Goal: Task Accomplishment & Management: Use online tool/utility

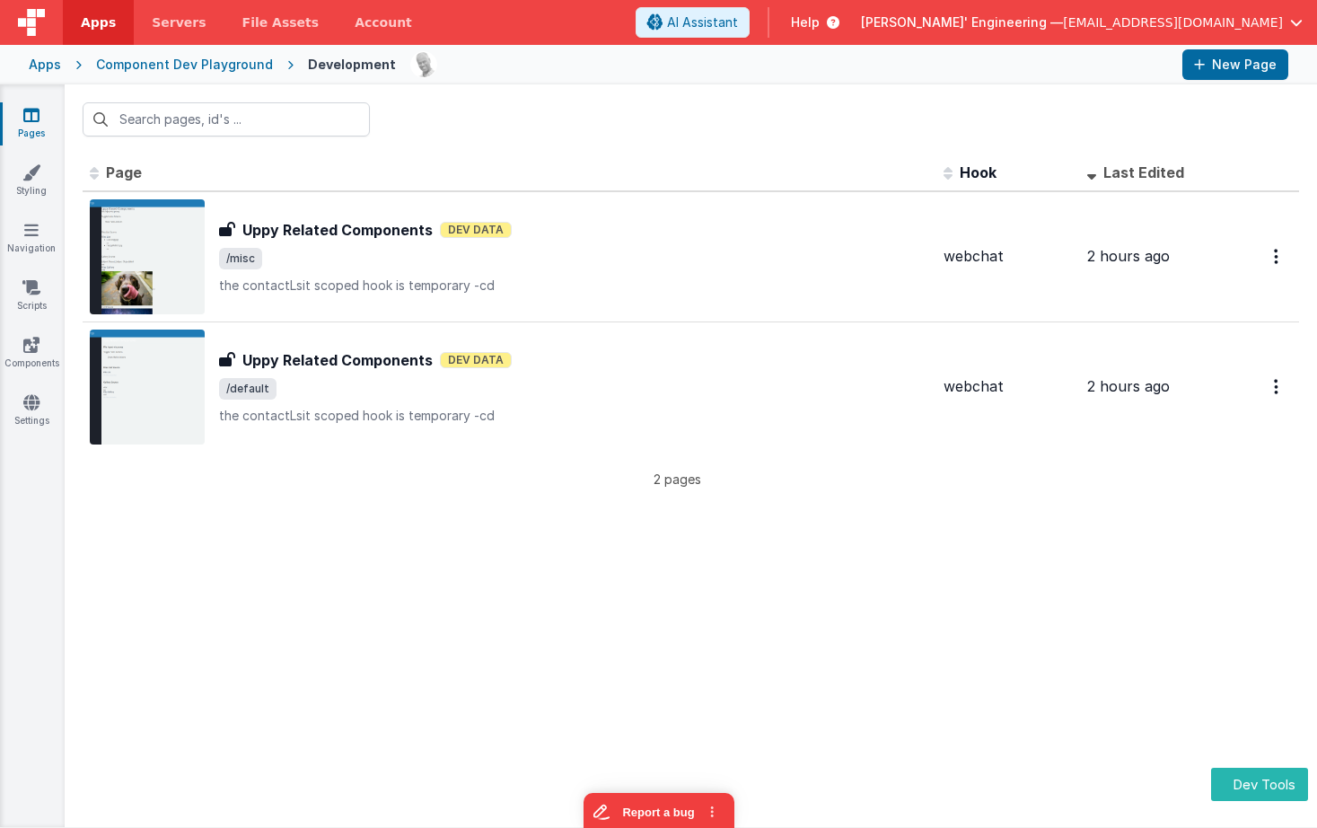
click at [670, 162] on th "Page" at bounding box center [510, 173] width 854 height 36
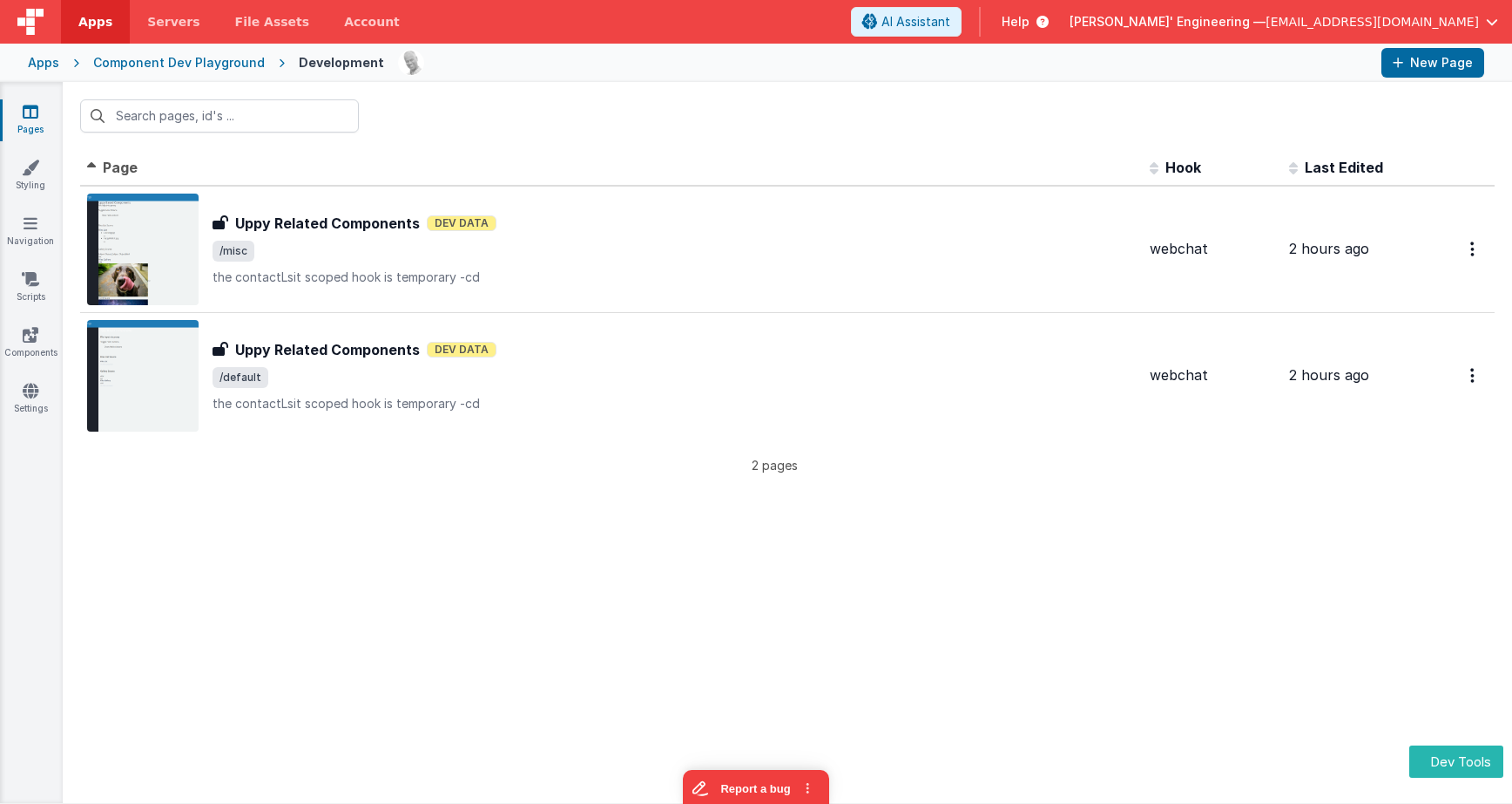
click at [838, 533] on div "Id Page Description Hook Last Edited FR_1E9677F6-6973-3248-8102-B05817EEB9E9 Up…" at bounding box center [788, 476] width 1450 height 653
click at [988, 90] on div at bounding box center [788, 116] width 1450 height 68
click at [904, 41] on header "Apps Servers File Assets Account Some FUTURE Slot AI Assistant Help Delfs' Engi…" at bounding box center [756, 21] width 1512 height 44
drag, startPoint x: 463, startPoint y: 91, endPoint x: 257, endPoint y: 86, distance: 206.1
click at [463, 91] on div at bounding box center [788, 116] width 1450 height 68
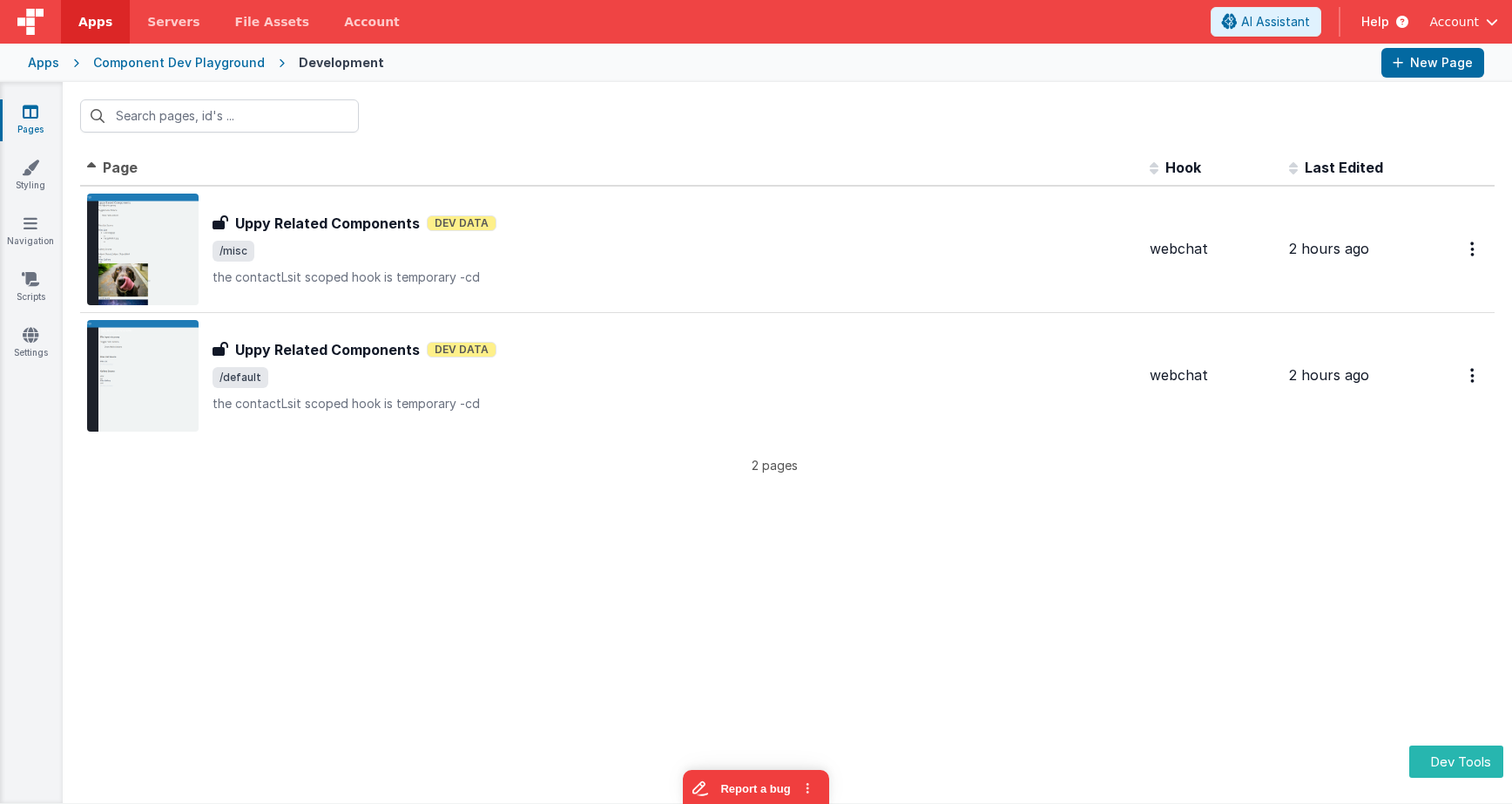
click at [746, 57] on div at bounding box center [882, 62] width 970 height 30
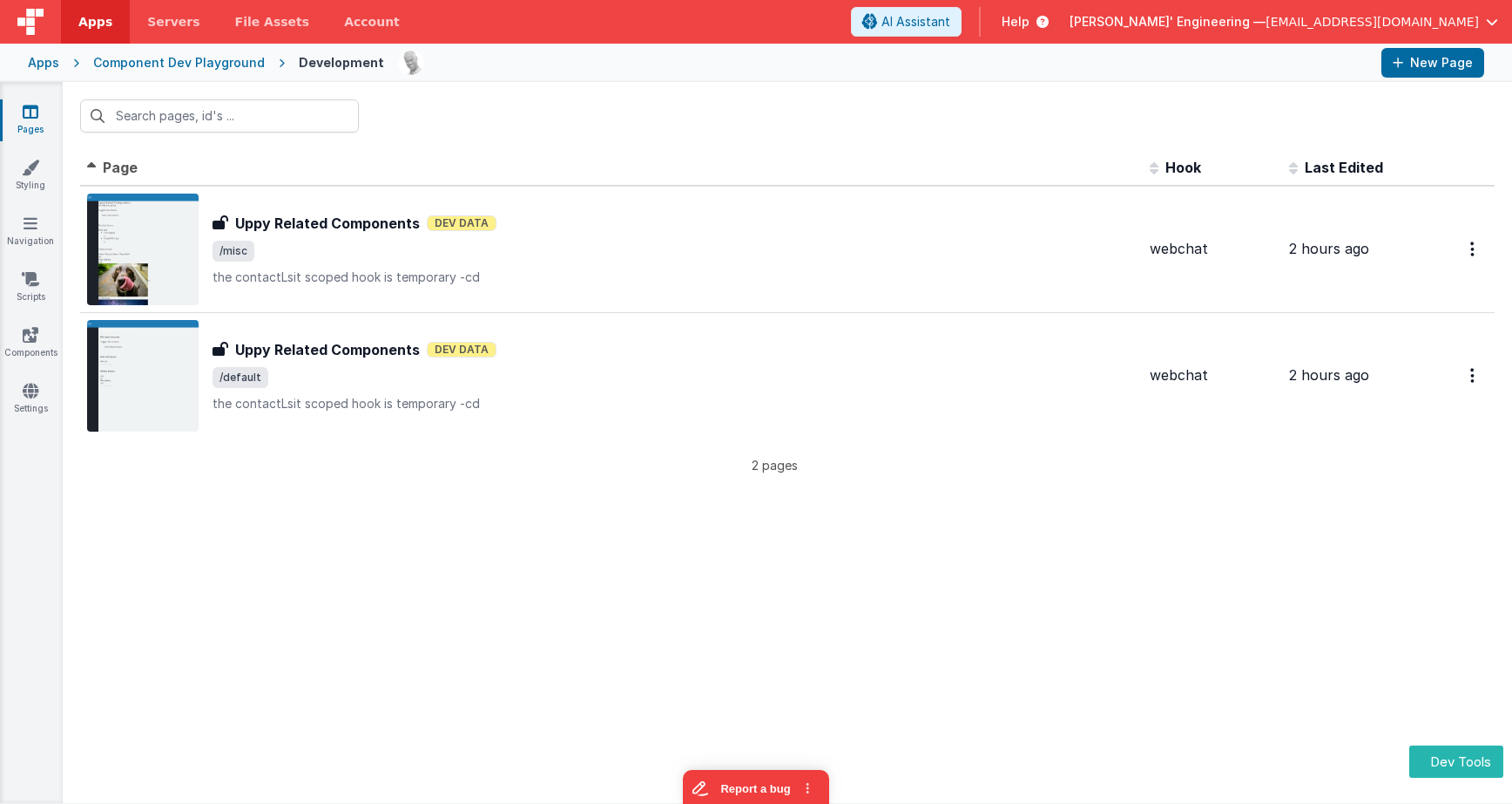
click at [761, 106] on div at bounding box center [788, 116] width 1450 height 68
click at [749, 70] on div at bounding box center [882, 62] width 970 height 30
click at [1453, 772] on button "Dev Tools" at bounding box center [1456, 760] width 94 height 32
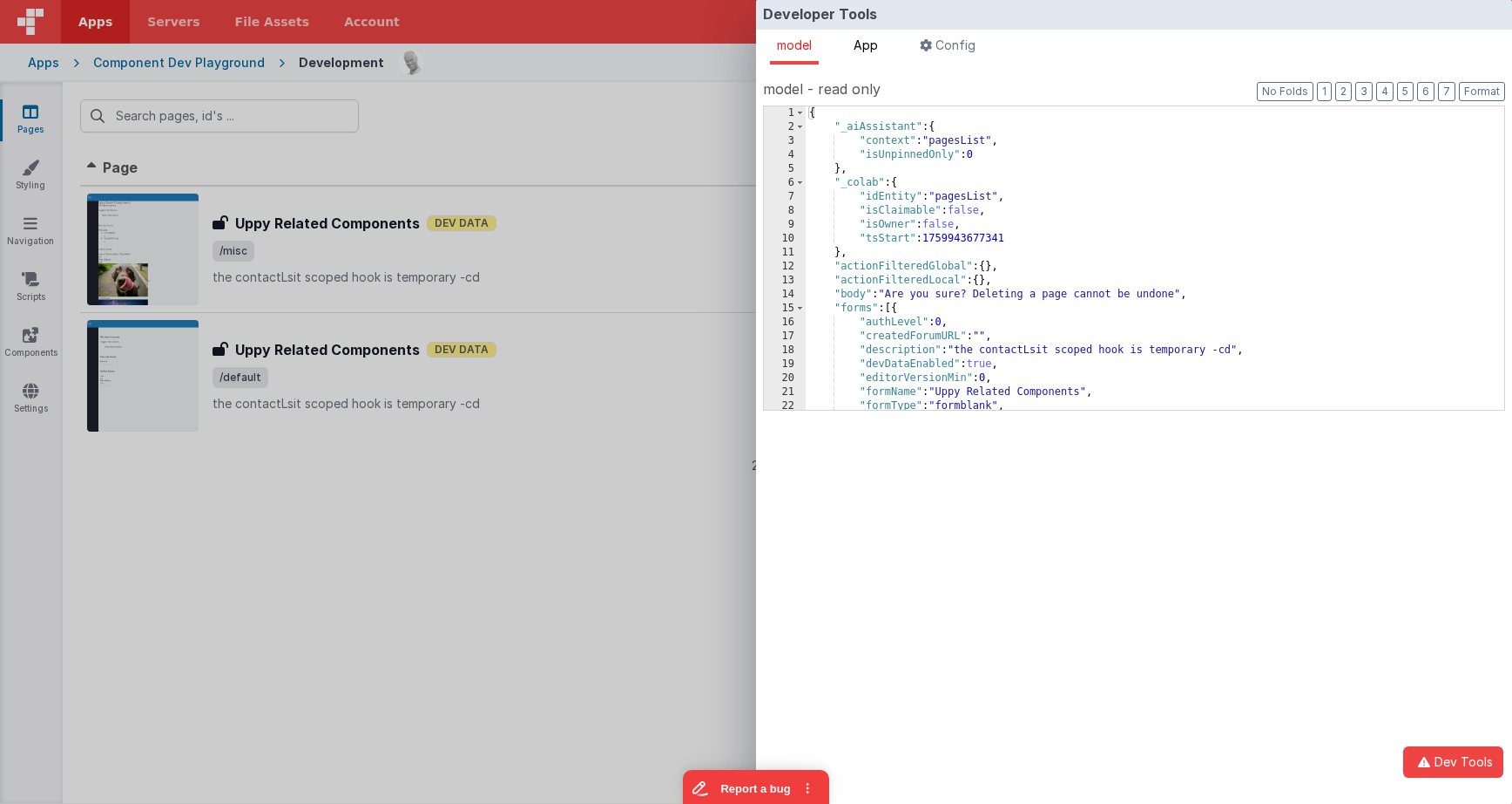
drag, startPoint x: 870, startPoint y: 37, endPoint x: 885, endPoint y: 46, distance: 17.5
click at [870, 37] on li "App" at bounding box center [865, 48] width 38 height 35
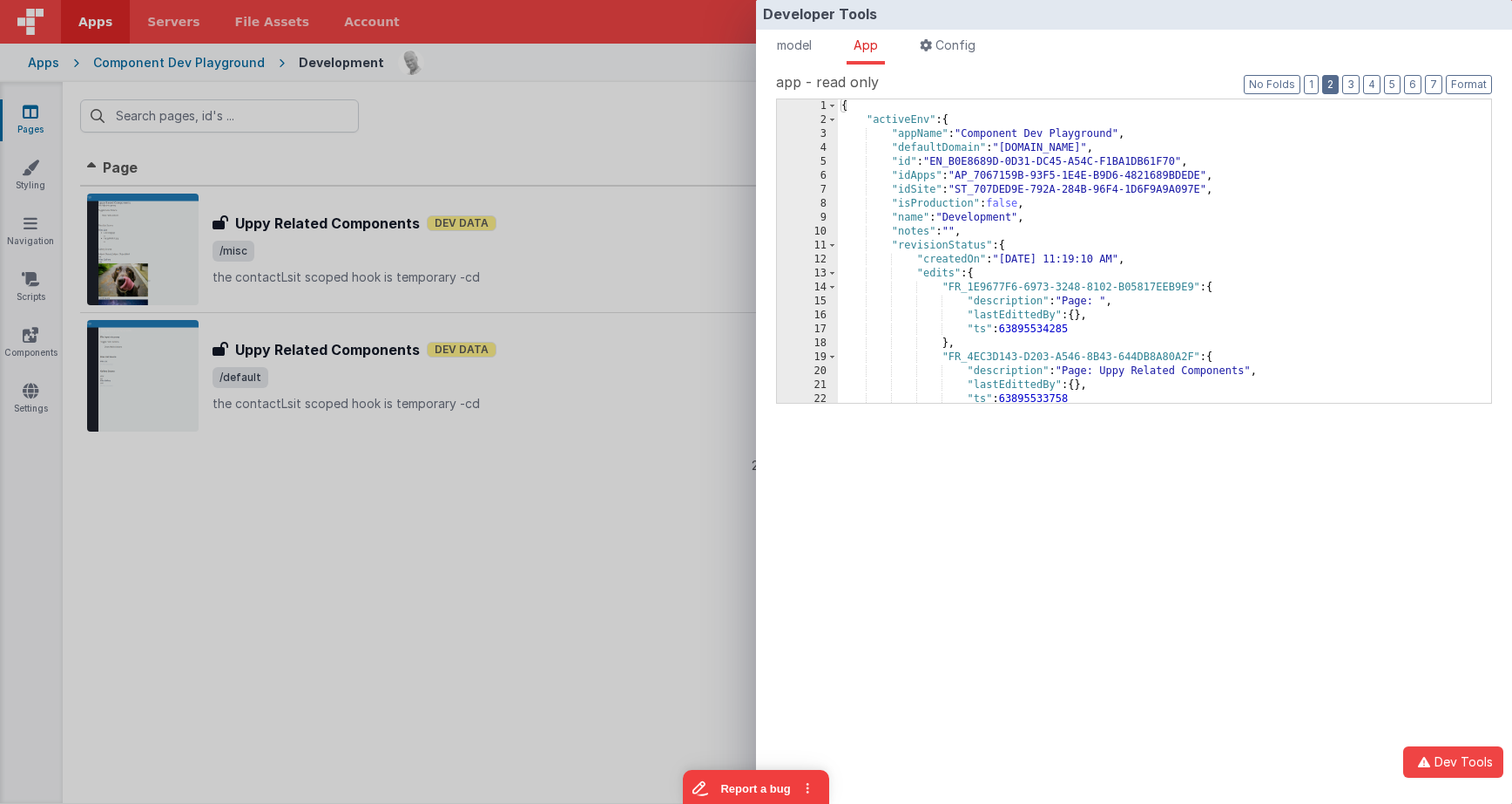
drag, startPoint x: 1331, startPoint y: 84, endPoint x: 1322, endPoint y: 84, distance: 9.0
click at [1331, 84] on button "2" at bounding box center [1330, 84] width 16 height 19
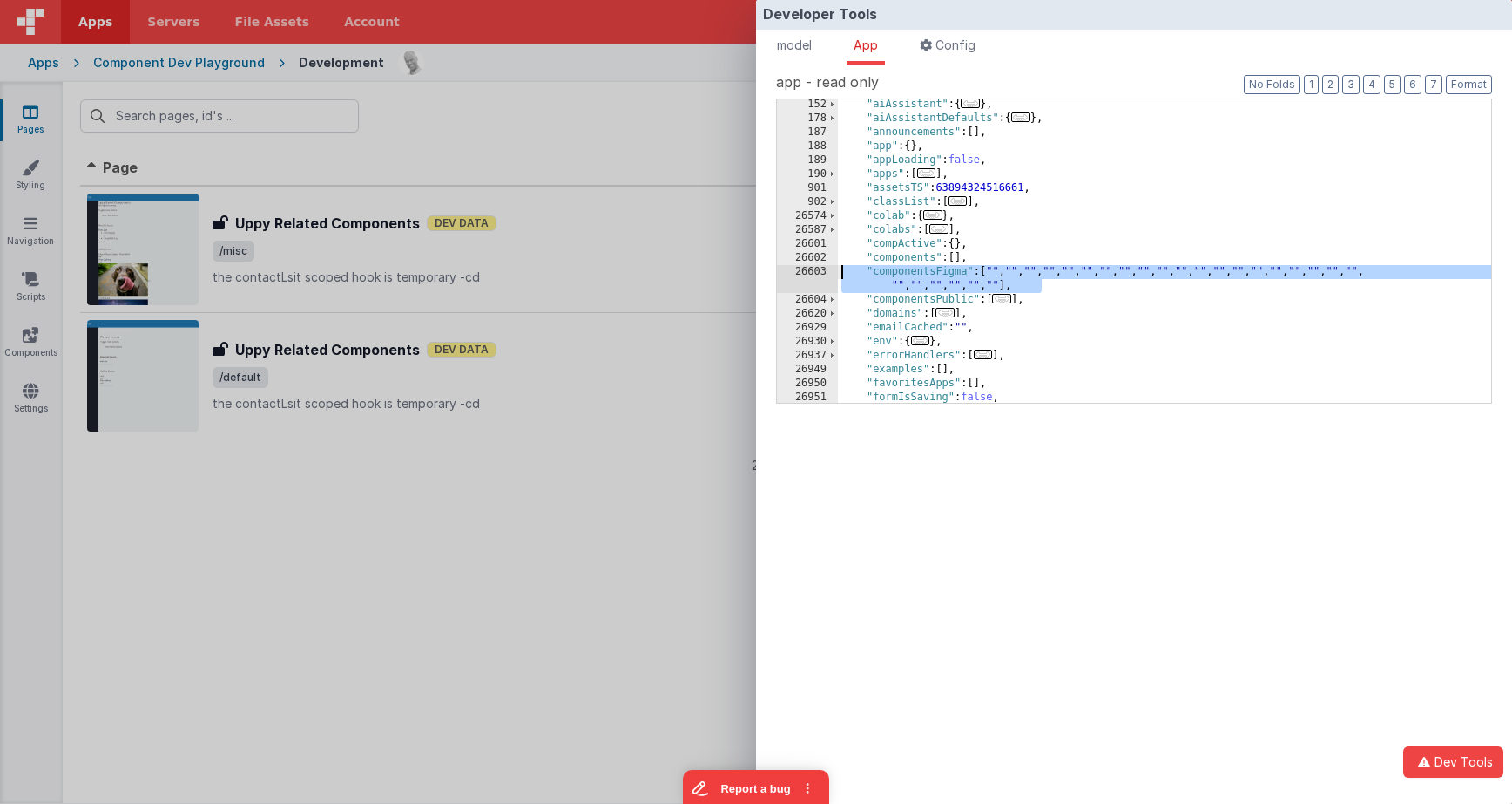
drag, startPoint x: 1062, startPoint y: 285, endPoint x: 824, endPoint y: 271, distance: 238.4
click at [824, 271] on div "152 178 187 188 189 190 901 902 26574 26587 26601 26602 26603 26604 26620 26929…" at bounding box center [1134, 251] width 716 height 305
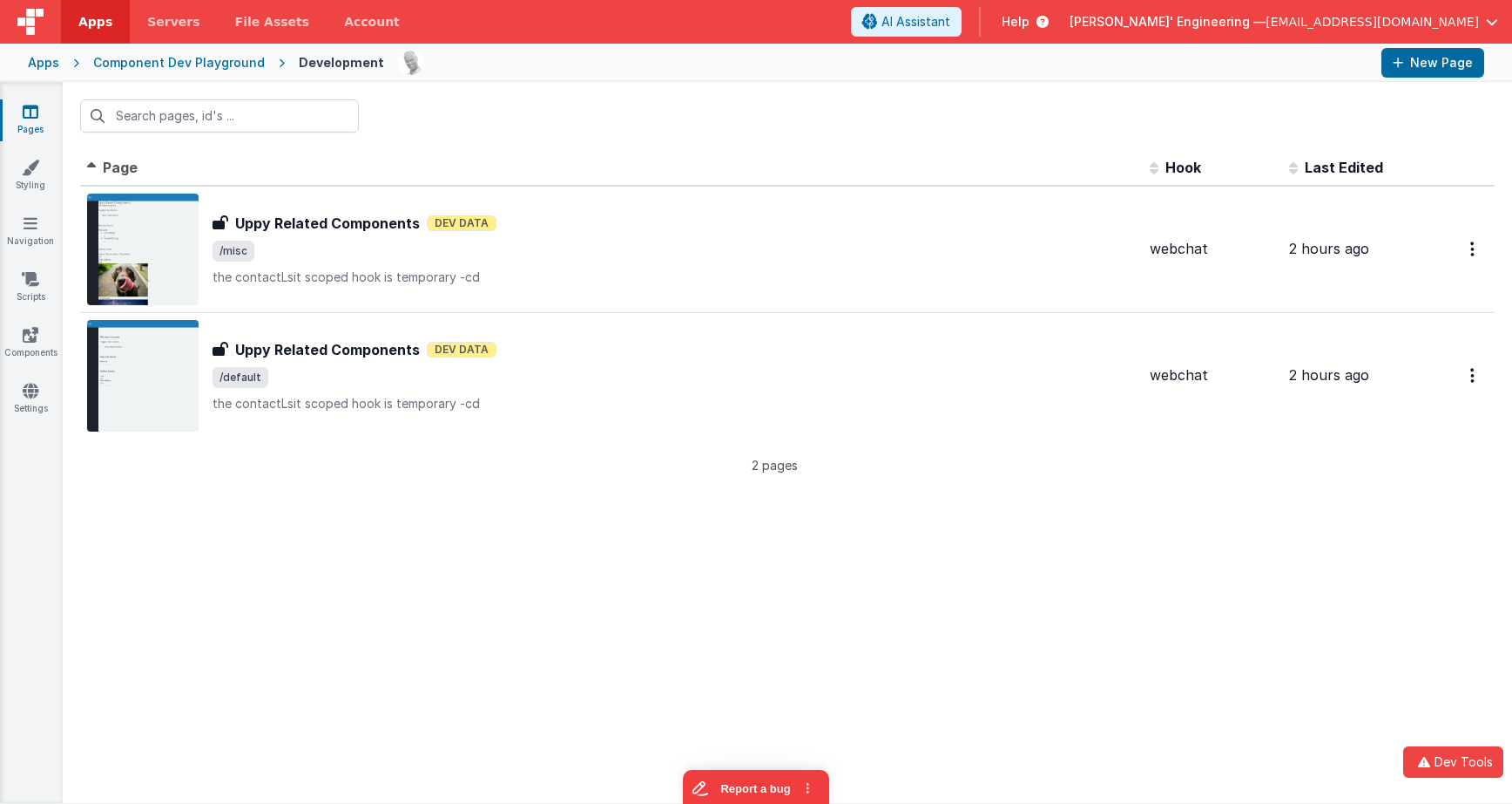
click at [642, 270] on div "Developer Tools model App Params Log (1) Misc Windows Config model - read only …" at bounding box center [756, 402] width 1512 height 804
click at [739, 163] on th "Page" at bounding box center [611, 168] width 1063 height 35
click at [867, 74] on div at bounding box center [882, 62] width 970 height 30
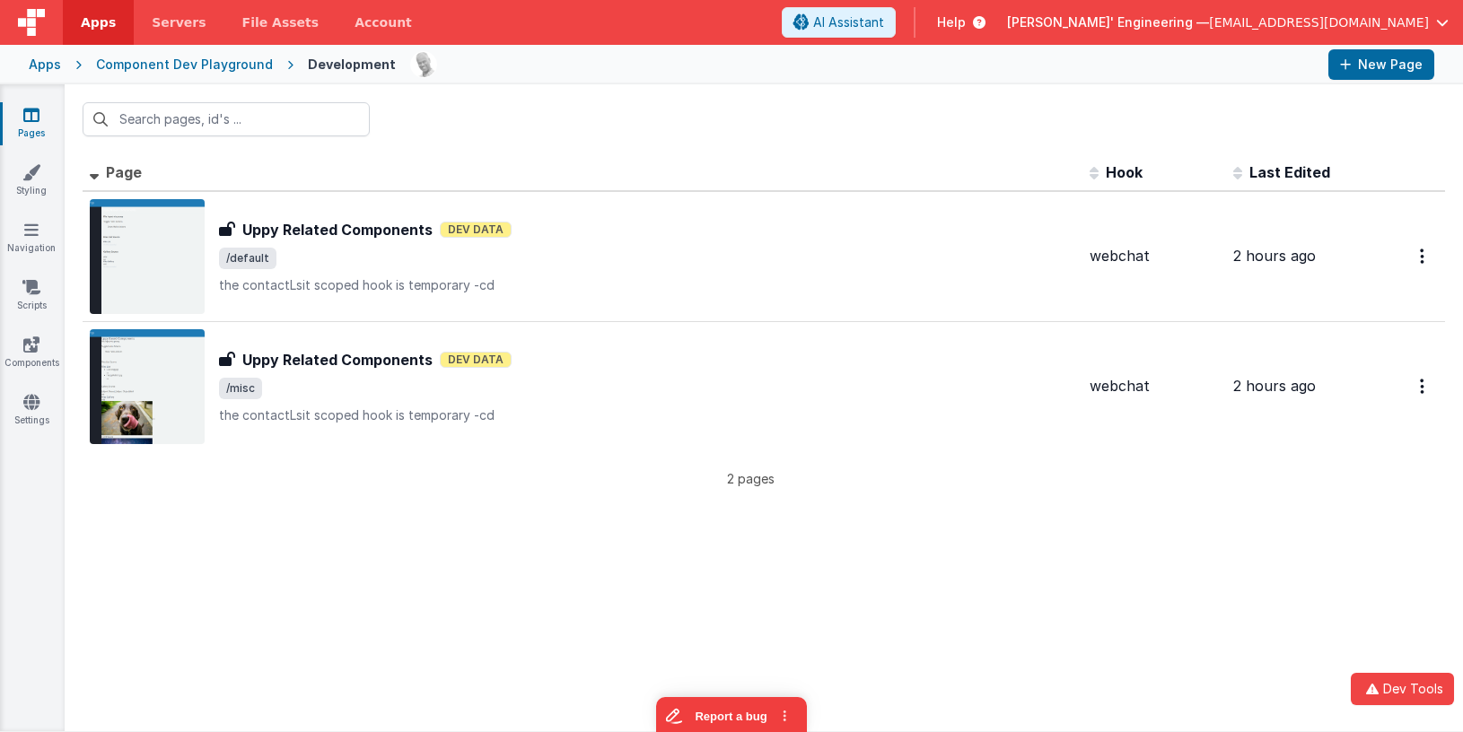
click at [375, 536] on div "Id Page Description Hook Last Edited FR_4EC3D143-D203-A546-8B43-644DB8A80A2F Up…" at bounding box center [764, 442] width 1398 height 577
